Goal: Information Seeking & Learning: Learn about a topic

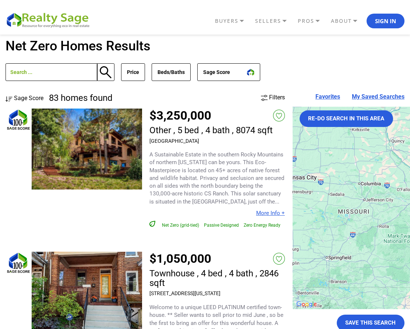
click at [120, 15] on ul "BUYERS Buyers Guide Solar Financing Eco Homes Connect to Eco Agents Eco Friendl…" at bounding box center [249, 21] width 311 height 15
click at [181, 75] on button "Beds/Baths" at bounding box center [171, 72] width 39 height 18
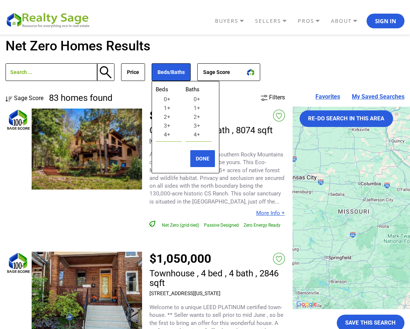
select select "2"
click at [173, 116] on option "2+" at bounding box center [168, 117] width 17 height 9
select select "1"
click at [206, 107] on option "1+" at bounding box center [198, 108] width 17 height 9
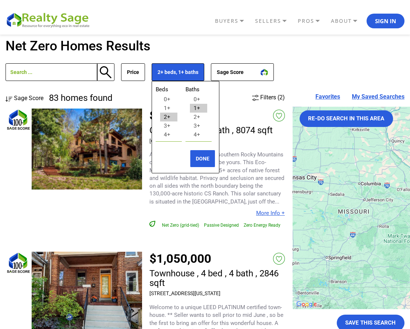
click at [294, 64] on div "83 homes found Price Min No Min $0 $50,000 $100,000 $200,000 $300,000 $400,000 …" at bounding box center [205, 71] width 399 height 43
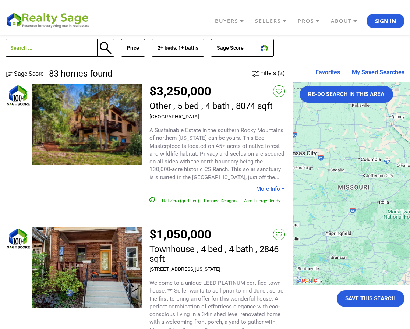
scroll to position [18, 0]
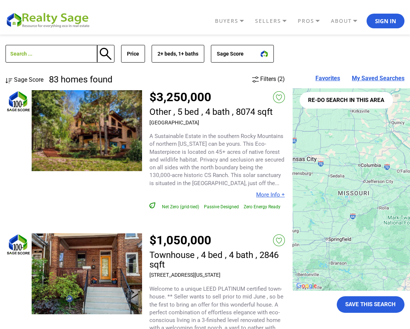
click at [385, 96] on button "Re-do search in this area" at bounding box center [347, 100] width 94 height 17
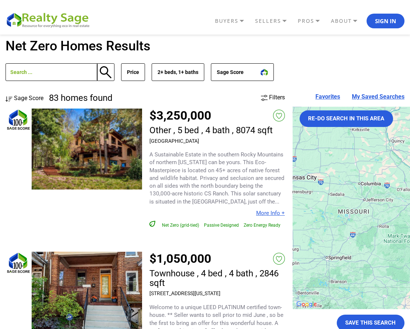
click at [374, 98] on link "My Saved Searches" at bounding box center [378, 97] width 53 height 6
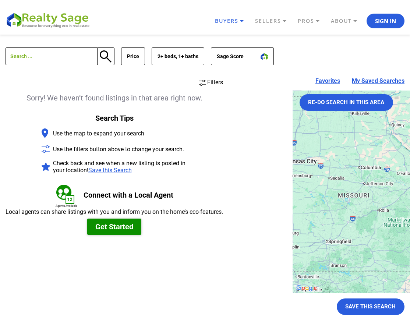
click at [225, 21] on link "BUYERS" at bounding box center [233, 21] width 40 height 13
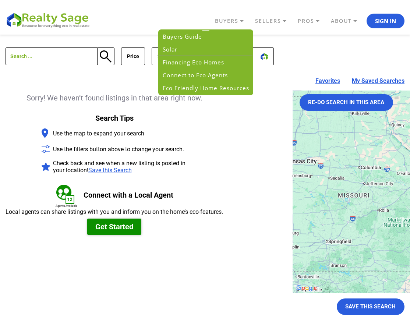
click at [120, 85] on div "0 Homes Filters" at bounding box center [115, 82] width 218 height 8
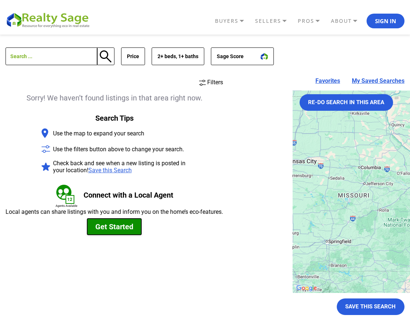
click at [125, 229] on button "Get Started" at bounding box center [114, 227] width 54 height 16
click at [329, 80] on link "Favorites" at bounding box center [328, 81] width 25 height 6
